Goal: Navigation & Orientation: Find specific page/section

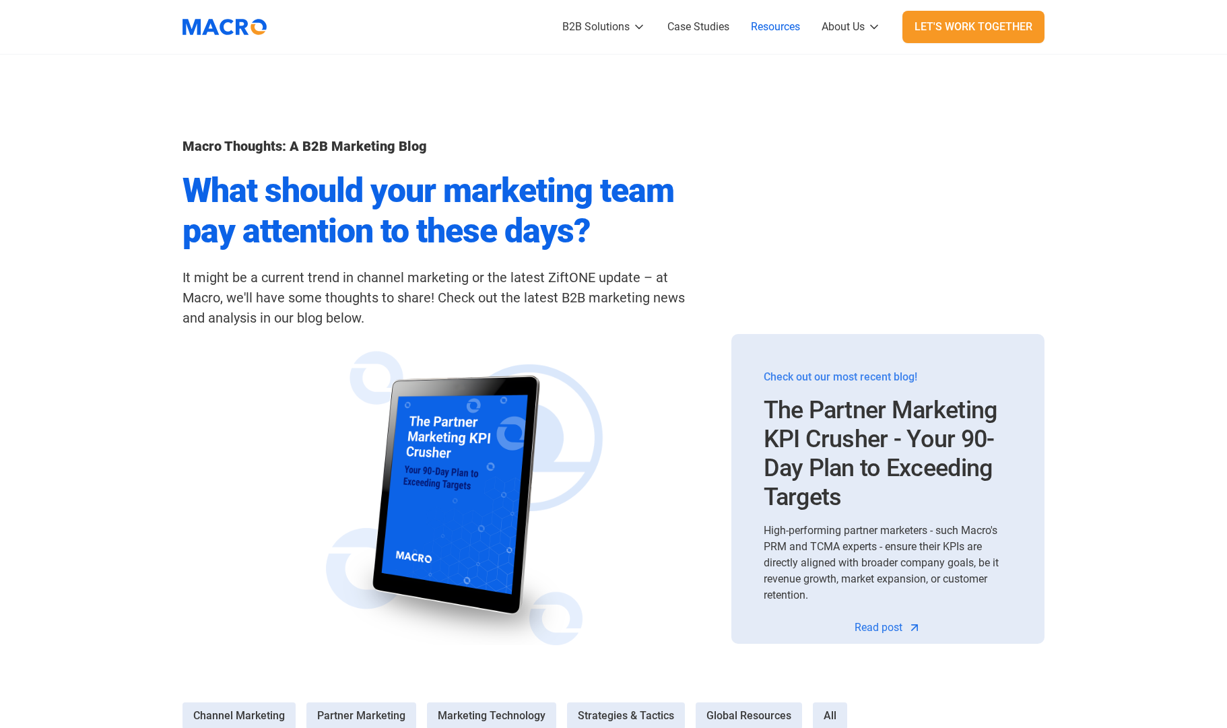
click at [261, 23] on img "home" at bounding box center [225, 27] width 98 height 34
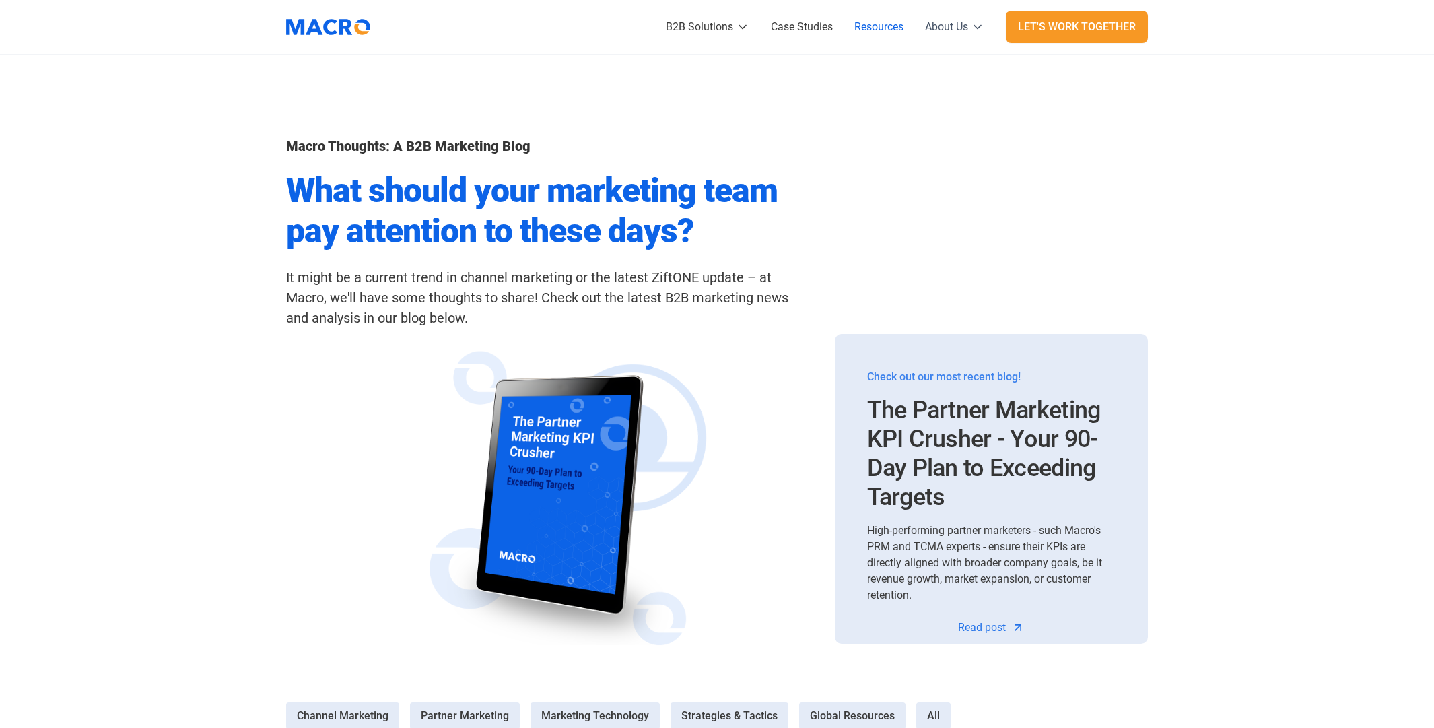
click at [954, 23] on div "About Us" at bounding box center [946, 27] width 43 height 16
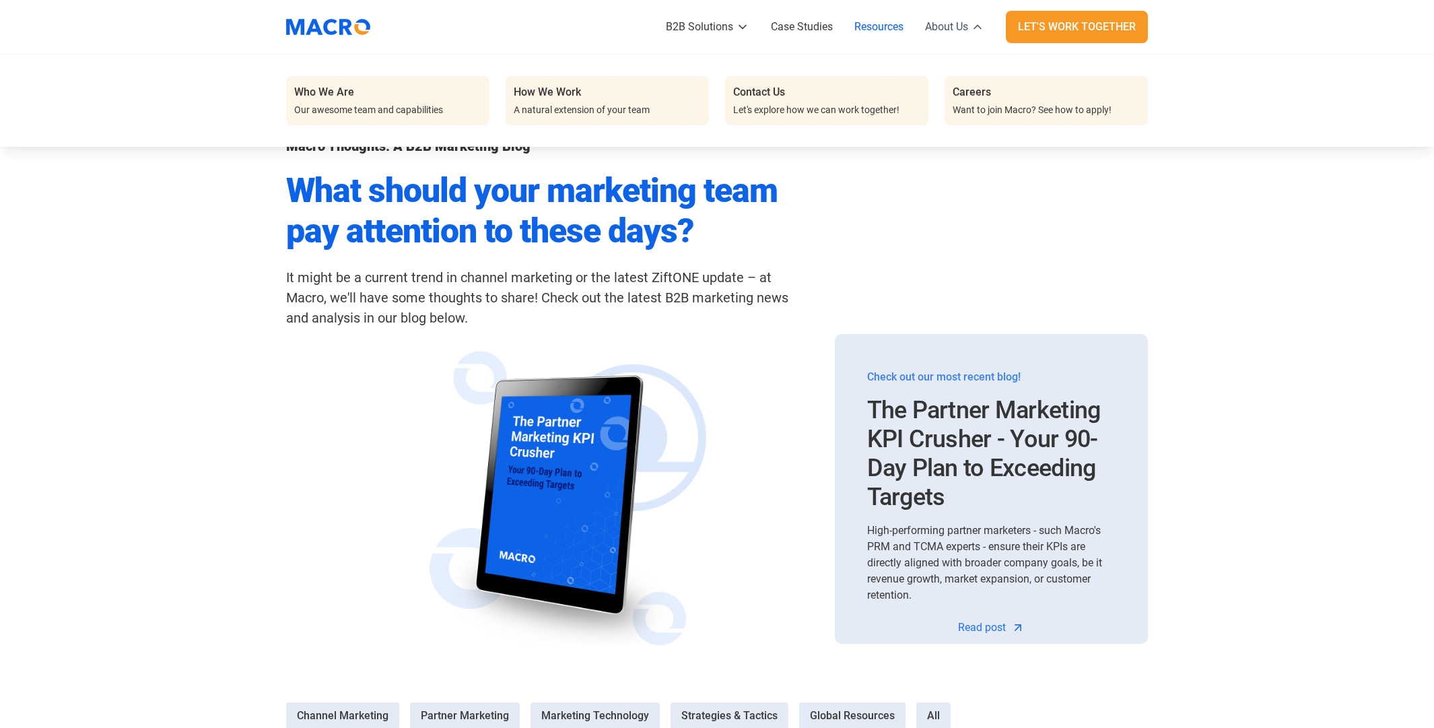
click at [954, 23] on div "About Us" at bounding box center [946, 27] width 43 height 16
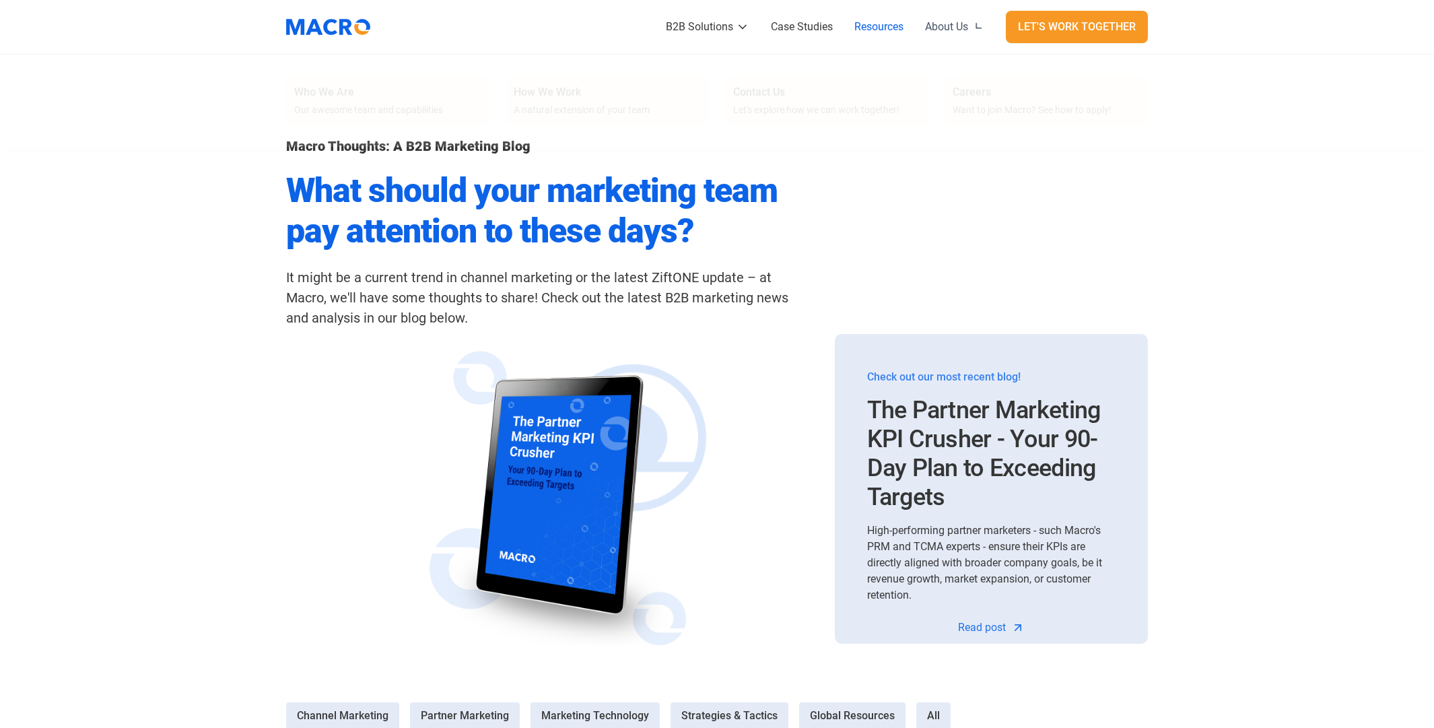
click at [954, 23] on div "About Us" at bounding box center [946, 27] width 43 height 16
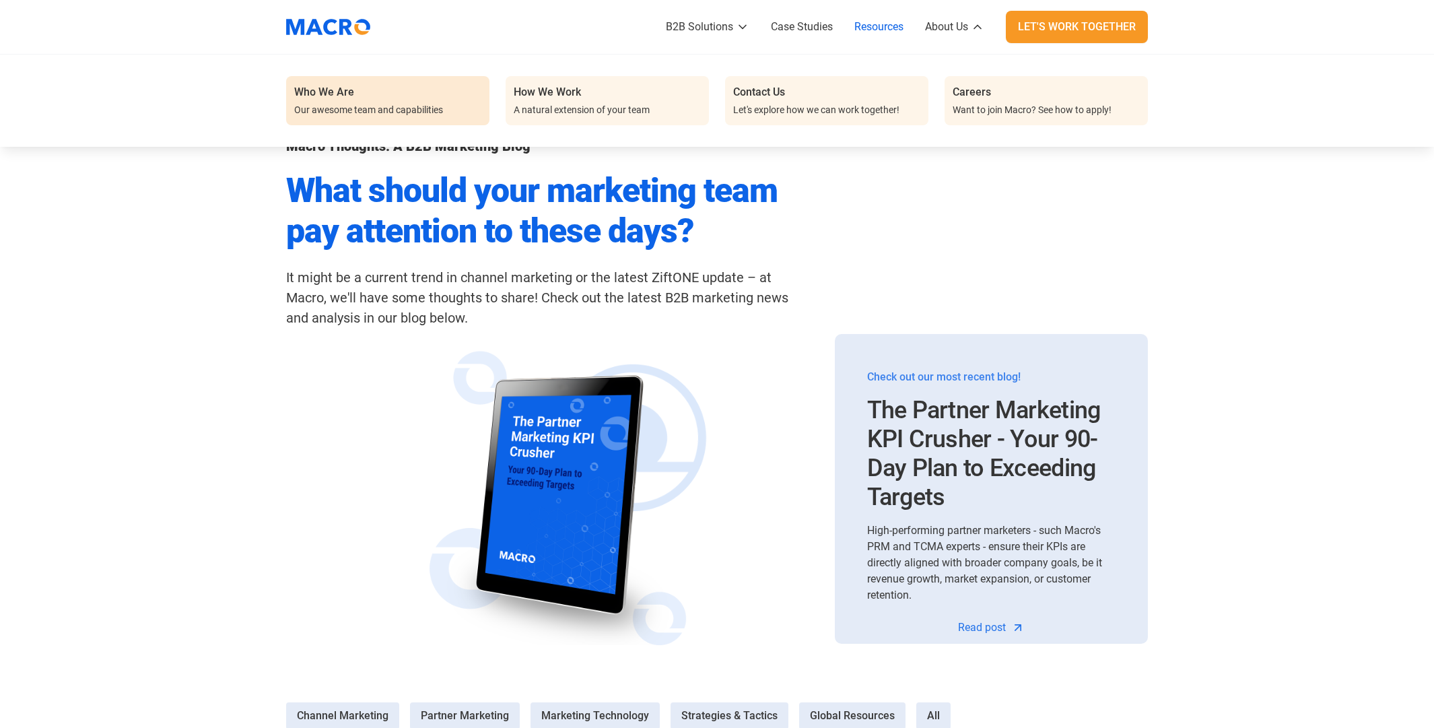
click at [331, 112] on div "Our awesome team and capabilities" at bounding box center [368, 110] width 149 height 14
